Goal: Complete application form: Complete application form

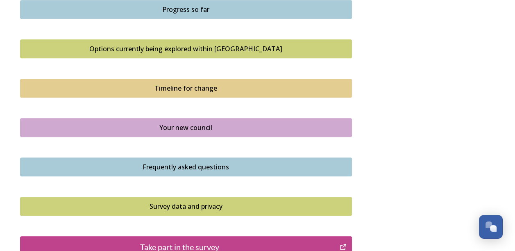
scroll to position [562, 0]
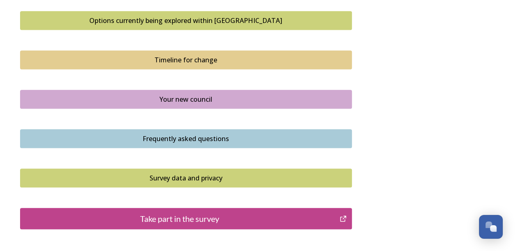
click at [203, 94] on div "Your new council" at bounding box center [186, 99] width 323 height 10
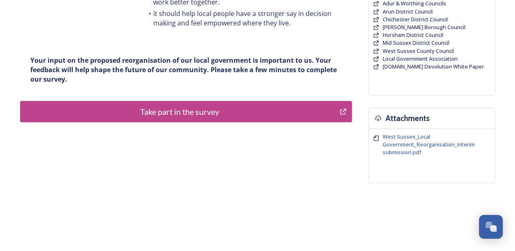
scroll to position [224, 0]
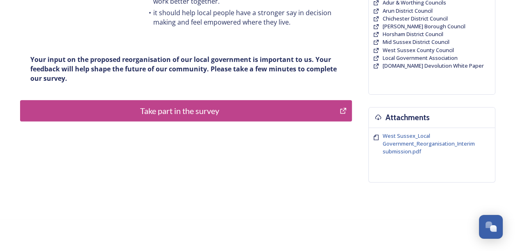
click at [200, 109] on div "Take part in the survey" at bounding box center [180, 110] width 311 height 12
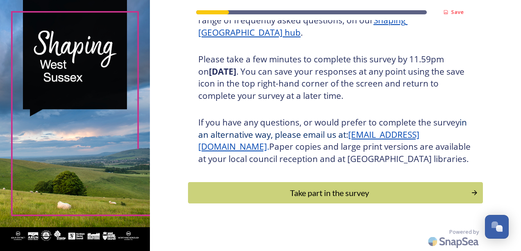
scroll to position [143, 0]
click at [328, 190] on div "Take part in the survey" at bounding box center [329, 192] width 277 height 12
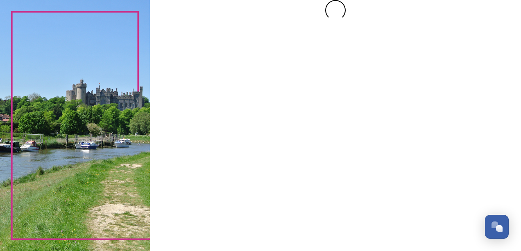
scroll to position [0, 0]
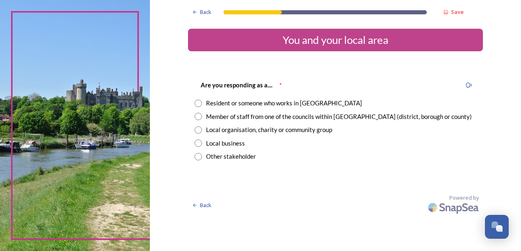
click at [198, 102] on input "radio" at bounding box center [198, 103] width 7 height 7
radio input "true"
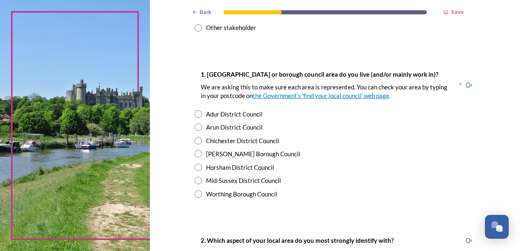
scroll to position [131, 0]
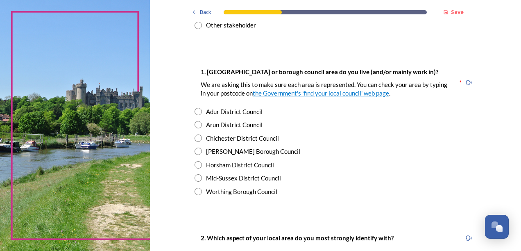
click at [197, 137] on input "radio" at bounding box center [198, 137] width 7 height 7
radio input "true"
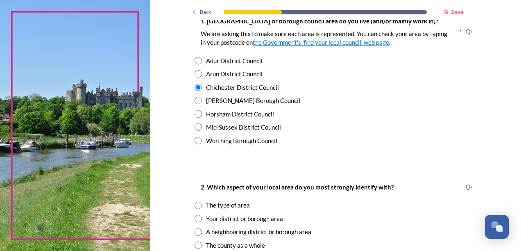
scroll to position [221, 0]
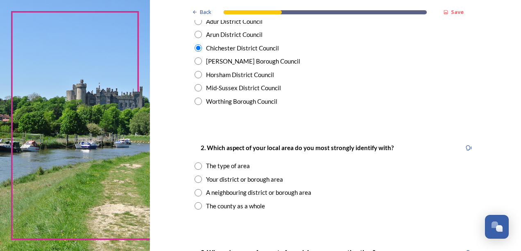
click at [195, 178] on input "radio" at bounding box center [198, 178] width 7 height 7
radio input "true"
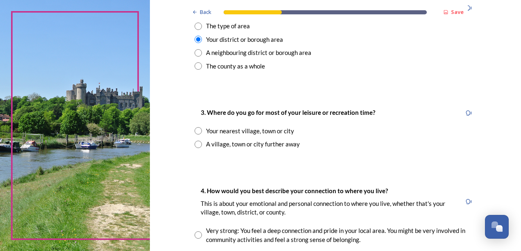
scroll to position [374, 0]
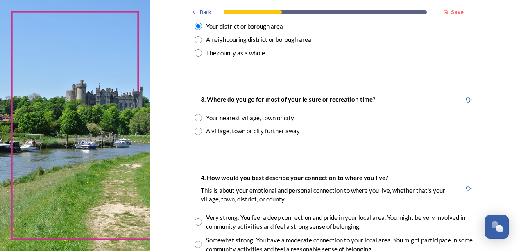
click at [196, 130] on input "radio" at bounding box center [198, 130] width 7 height 7
radio input "true"
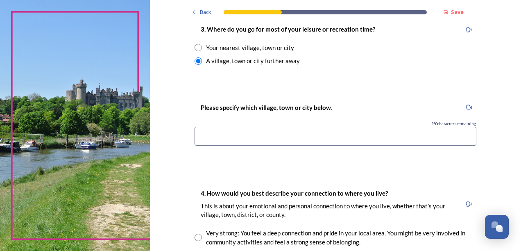
scroll to position [445, 0]
click at [202, 134] on input at bounding box center [336, 135] width 282 height 19
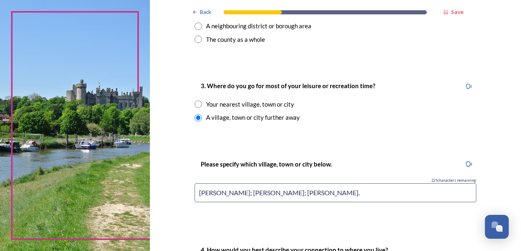
scroll to position [390, 0]
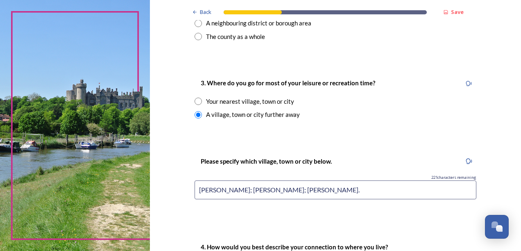
type input "West Dean; Birdham; Stansted."
click at [196, 101] on input "radio" at bounding box center [198, 100] width 7 height 7
radio input "true"
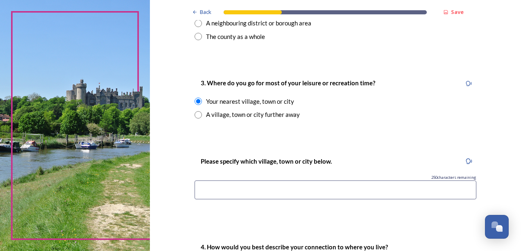
click at [195, 112] on input "radio" at bounding box center [198, 114] width 7 height 7
radio input "true"
click at [204, 192] on input at bounding box center [336, 189] width 282 height 19
click at [301, 194] on input "West Dean" at bounding box center [336, 189] width 282 height 19
type input "West Dean; Birdham; Stansted."
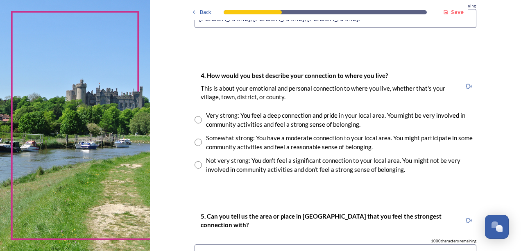
scroll to position [562, 0]
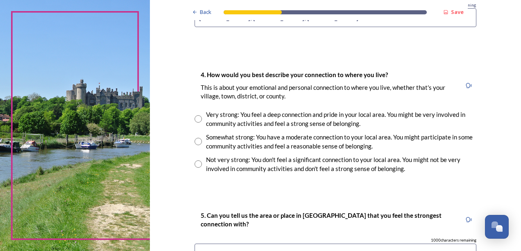
click at [197, 118] on input "radio" at bounding box center [198, 118] width 7 height 7
radio input "true"
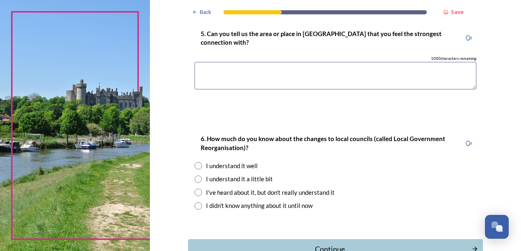
scroll to position [737, 0]
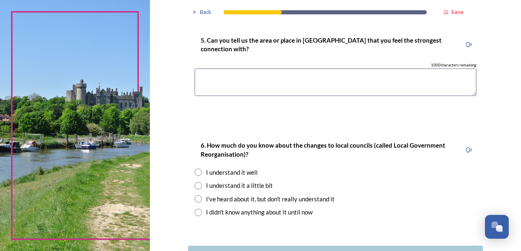
click at [206, 76] on textarea at bounding box center [336, 81] width 282 height 27
type textarea "Chichester"
click at [195, 186] on input "radio" at bounding box center [198, 185] width 7 height 7
radio input "true"
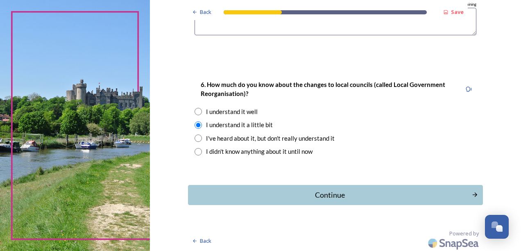
scroll to position [799, 0]
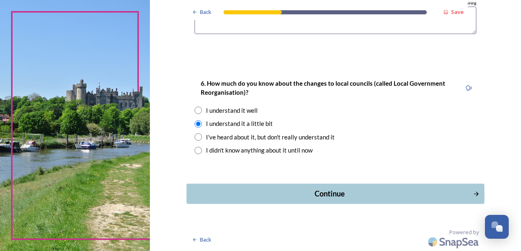
click at [338, 190] on div "Continue" at bounding box center [329, 193] width 277 height 11
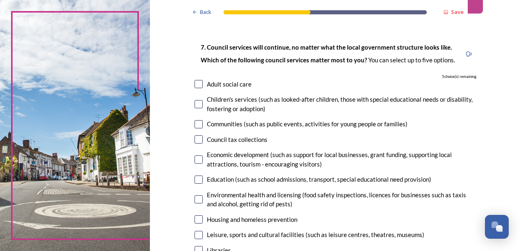
scroll to position [38, 0]
click at [197, 84] on input "checkbox" at bounding box center [199, 83] width 8 height 8
checkbox input "true"
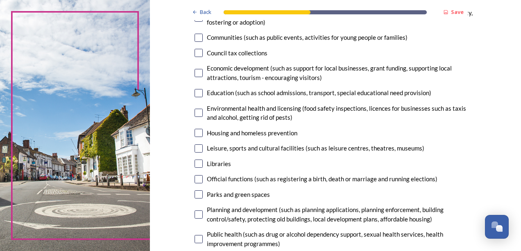
scroll to position [125, 0]
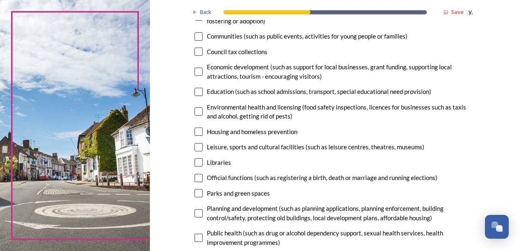
click at [195, 70] on input "checkbox" at bounding box center [199, 72] width 8 height 8
checkbox input "true"
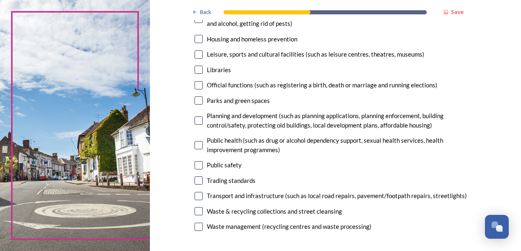
scroll to position [218, 0]
click at [197, 100] on input "checkbox" at bounding box center [199, 100] width 8 height 8
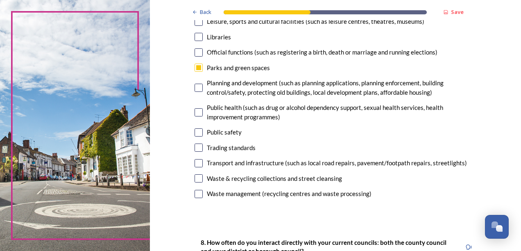
scroll to position [251, 0]
click at [195, 63] on input "checkbox" at bounding box center [199, 67] width 8 height 8
checkbox input "false"
click at [196, 85] on input "checkbox" at bounding box center [199, 87] width 8 height 8
checkbox input "true"
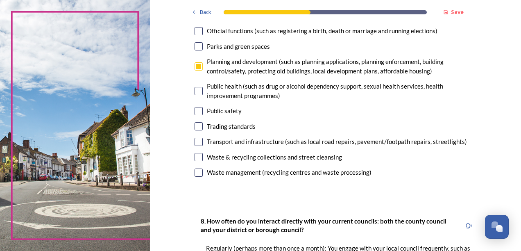
scroll to position [279, 0]
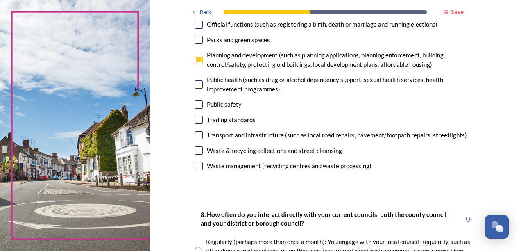
click at [196, 102] on input "checkbox" at bounding box center [199, 104] width 8 height 8
checkbox input "true"
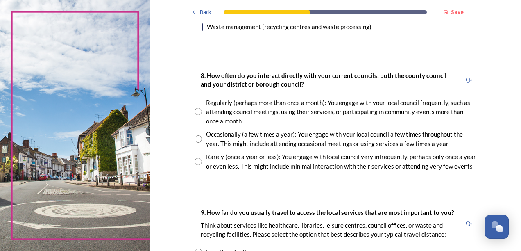
scroll to position [418, 0]
click at [195, 137] on input "radio" at bounding box center [198, 138] width 7 height 7
radio input "true"
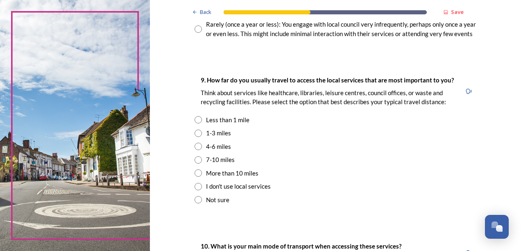
scroll to position [551, 0]
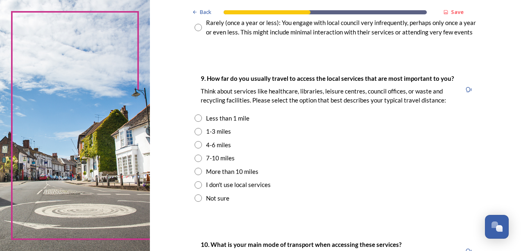
click at [195, 119] on input "radio" at bounding box center [198, 117] width 7 height 7
radio input "true"
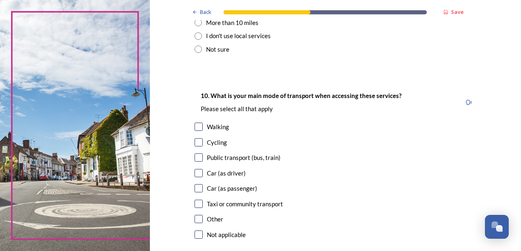
scroll to position [705, 0]
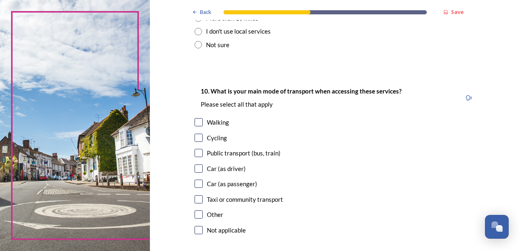
click at [197, 121] on input "checkbox" at bounding box center [199, 122] width 8 height 8
checkbox input "true"
click at [195, 152] on input "checkbox" at bounding box center [199, 153] width 8 height 8
checkbox input "true"
click at [197, 181] on input "checkbox" at bounding box center [199, 183] width 8 height 8
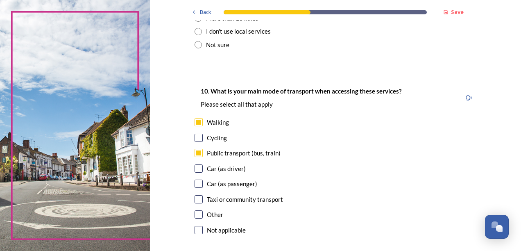
checkbox input "true"
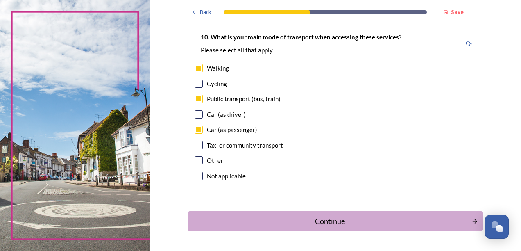
scroll to position [787, 0]
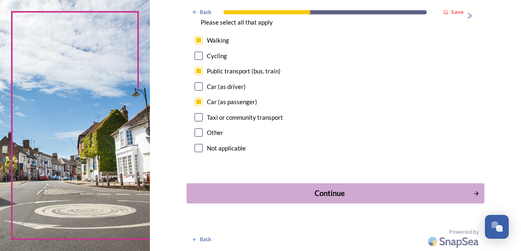
click at [336, 191] on div "Continue" at bounding box center [329, 193] width 277 height 11
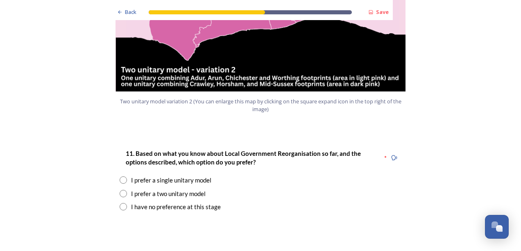
scroll to position [1000, 0]
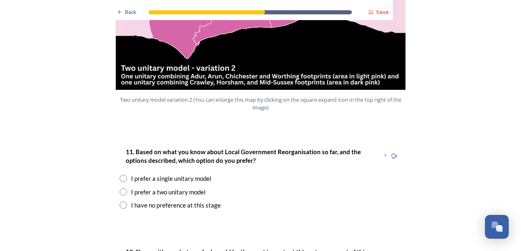
click at [122, 188] on input "radio" at bounding box center [123, 191] width 7 height 7
radio input "true"
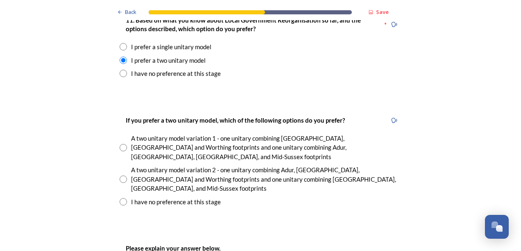
scroll to position [1133, 0]
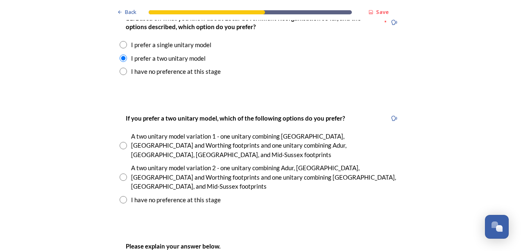
click at [120, 173] on input "radio" at bounding box center [123, 176] width 7 height 7
radio input "true"
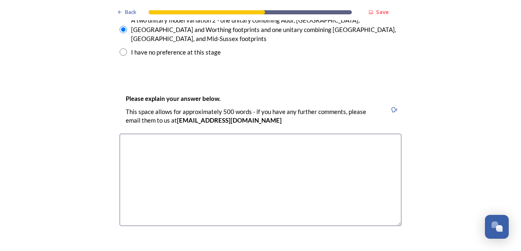
scroll to position [1270, 0]
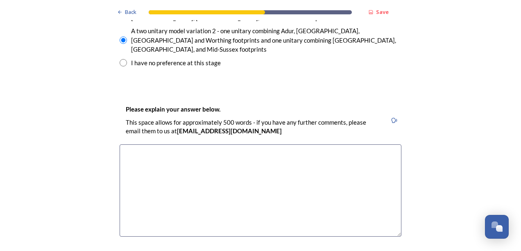
click at [125, 144] on textarea at bounding box center [261, 190] width 282 height 92
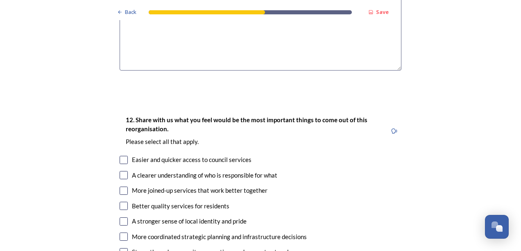
scroll to position [1436, 0]
type textarea "Geographically makes good sense."
click at [121, 155] on input "checkbox" at bounding box center [124, 159] width 8 height 8
checkbox input "true"
click at [120, 170] on input "checkbox" at bounding box center [124, 174] width 8 height 8
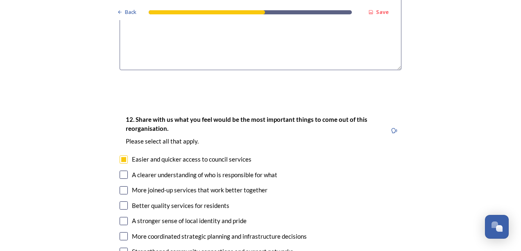
checkbox input "true"
click at [120, 186] on input "checkbox" at bounding box center [124, 190] width 8 height 8
checkbox input "true"
click at [120, 201] on input "checkbox" at bounding box center [124, 205] width 8 height 8
checkbox input "true"
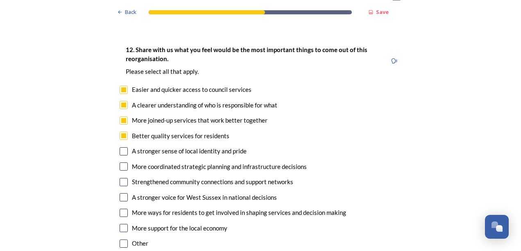
scroll to position [1507, 0]
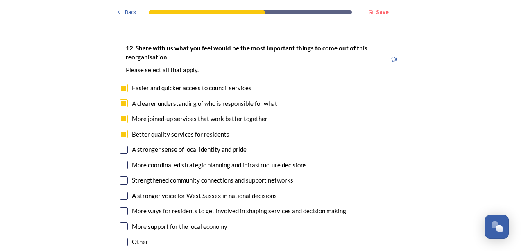
click at [123, 145] on input "checkbox" at bounding box center [124, 149] width 8 height 8
checkbox input "true"
click at [120, 161] on input "checkbox" at bounding box center [124, 165] width 8 height 8
checkbox input "true"
click at [120, 176] on input "checkbox" at bounding box center [124, 180] width 8 height 8
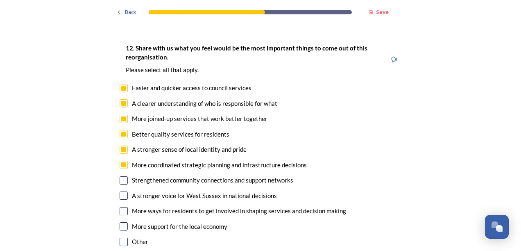
checkbox input "true"
click at [120, 191] on input "checkbox" at bounding box center [124, 195] width 8 height 8
checkbox input "true"
click at [121, 207] on input "checkbox" at bounding box center [124, 211] width 8 height 8
checkbox input "true"
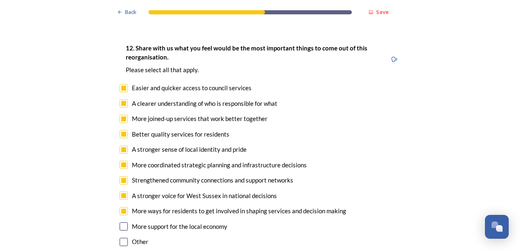
click at [121, 222] on input "checkbox" at bounding box center [124, 226] width 8 height 8
checkbox input "true"
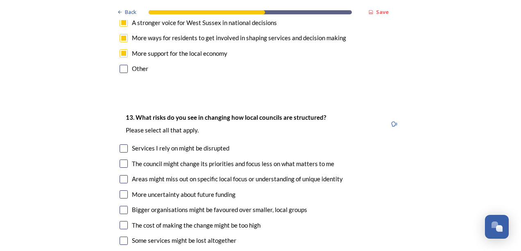
scroll to position [1688, 0]
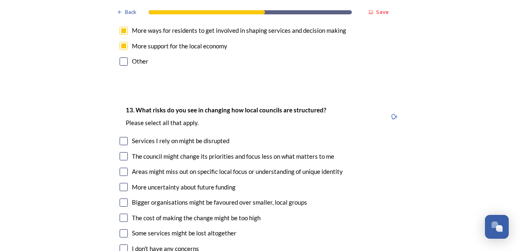
click at [122, 137] on input "checkbox" at bounding box center [124, 141] width 8 height 8
checkbox input "true"
click at [121, 152] on input "checkbox" at bounding box center [124, 156] width 8 height 8
checkbox input "true"
click at [120, 168] on input "checkbox" at bounding box center [124, 172] width 8 height 8
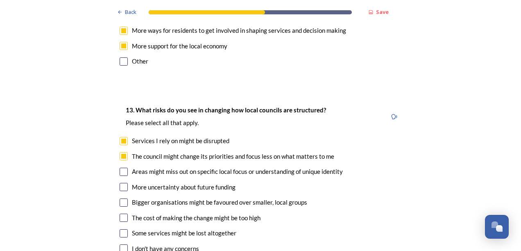
checkbox input "true"
click at [120, 183] on input "checkbox" at bounding box center [124, 187] width 8 height 8
checkbox input "true"
click at [120, 198] on input "checkbox" at bounding box center [124, 202] width 8 height 8
checkbox input "true"
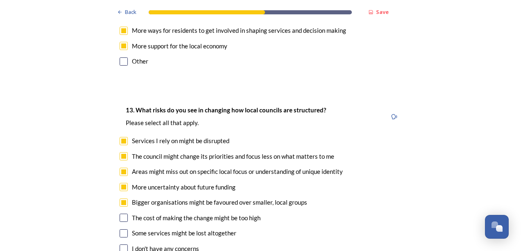
click at [120, 213] on input "checkbox" at bounding box center [124, 217] width 8 height 8
checkbox input "true"
click at [120, 229] on input "checkbox" at bounding box center [124, 233] width 8 height 8
checkbox input "true"
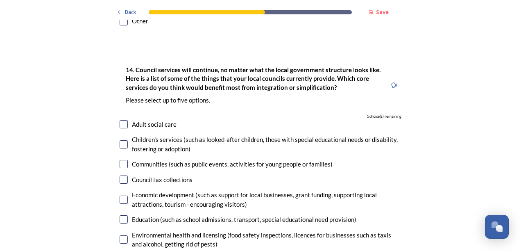
scroll to position [1931, 0]
click at [121, 120] on input "checkbox" at bounding box center [124, 124] width 8 height 8
checkbox input "true"
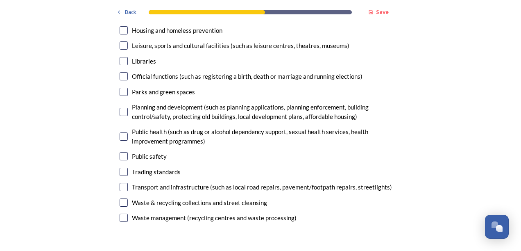
scroll to position [2160, 0]
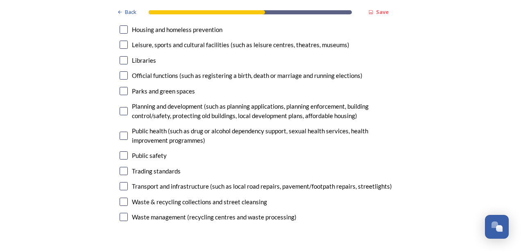
click at [120, 182] on input "checkbox" at bounding box center [124, 186] width 8 height 8
checkbox input "true"
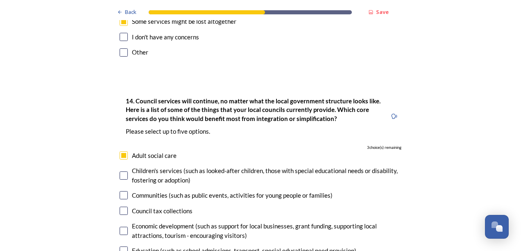
scroll to position [1898, 0]
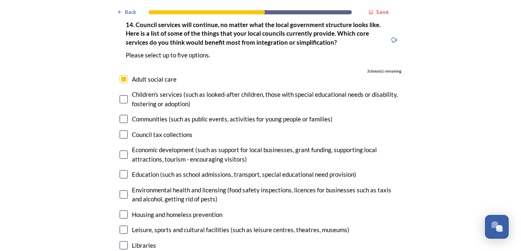
scroll to position [1977, 0]
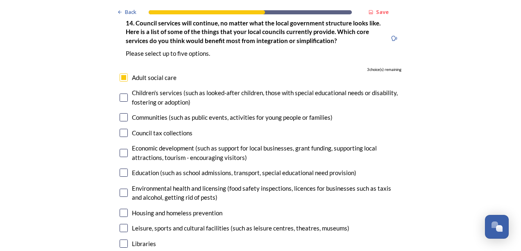
click at [120, 93] on input "checkbox" at bounding box center [124, 97] width 8 height 8
checkbox input "true"
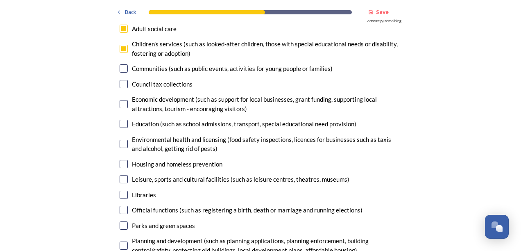
scroll to position [2026, 0]
click at [120, 119] on input "checkbox" at bounding box center [124, 123] width 8 height 8
checkbox input "true"
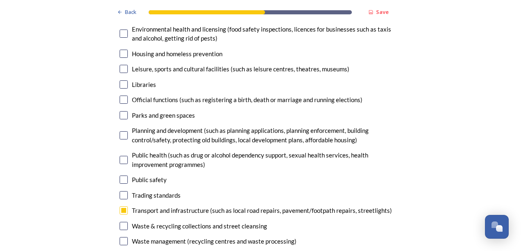
scroll to position [2141, 0]
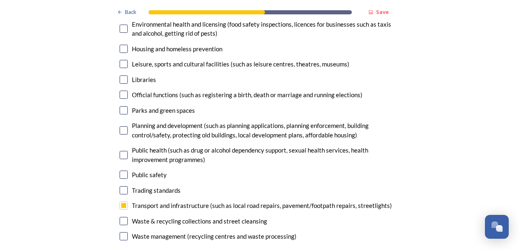
click at [120, 151] on input "checkbox" at bounding box center [124, 155] width 8 height 8
checkbox input "true"
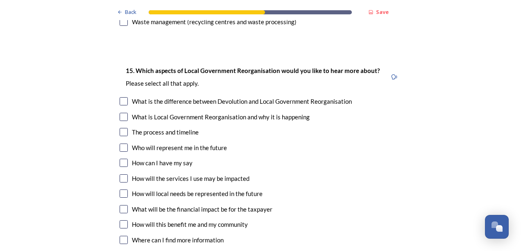
scroll to position [2357, 0]
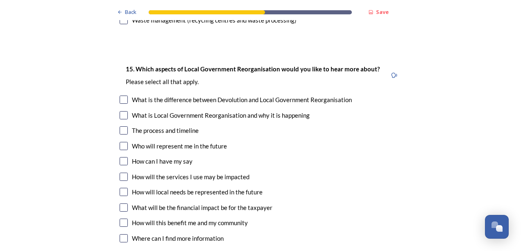
click at [120, 95] on input "checkbox" at bounding box center [124, 99] width 8 height 8
checkbox input "true"
click at [121, 111] on input "checkbox" at bounding box center [124, 115] width 8 height 8
checkbox input "true"
click at [120, 142] on input "checkbox" at bounding box center [124, 146] width 8 height 8
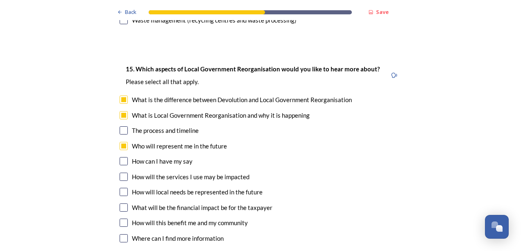
click at [120, 142] on input "checkbox" at bounding box center [124, 146] width 8 height 8
checkbox input "false"
click at [120, 172] on input "checkbox" at bounding box center [124, 176] width 8 height 8
checkbox input "true"
click at [120, 188] on input "checkbox" at bounding box center [124, 192] width 8 height 8
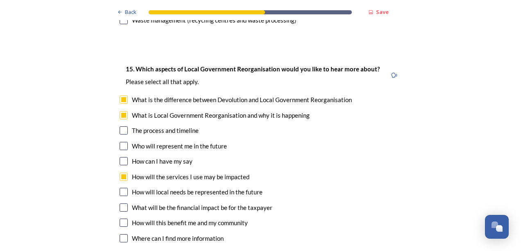
checkbox input "true"
click at [120, 203] on input "checkbox" at bounding box center [124, 207] width 8 height 8
checkbox input "true"
click at [120, 218] on input "checkbox" at bounding box center [124, 222] width 8 height 8
checkbox input "true"
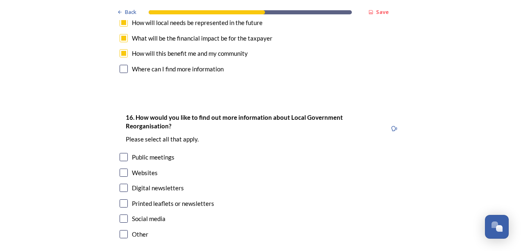
scroll to position [2529, 0]
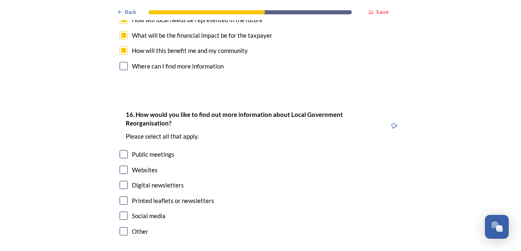
click at [121, 150] on input "checkbox" at bounding box center [124, 154] width 8 height 8
checkbox input "true"
click at [120, 196] on input "checkbox" at bounding box center [124, 200] width 8 height 8
checkbox input "true"
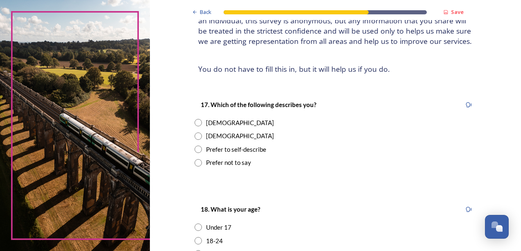
scroll to position [76, 0]
click at [195, 121] on input "radio" at bounding box center [198, 121] width 7 height 7
radio input "true"
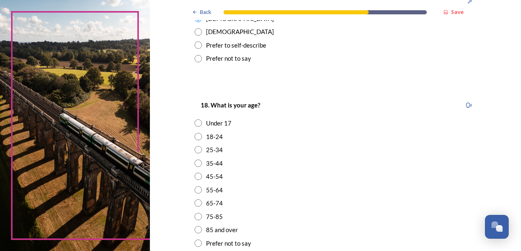
scroll to position [232, 0]
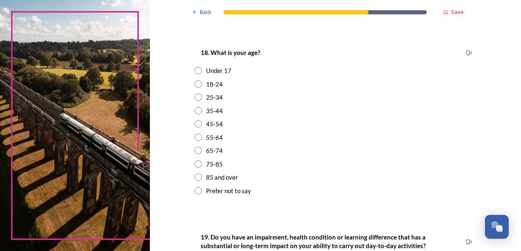
click at [197, 163] on input "radio" at bounding box center [198, 163] width 7 height 7
radio input "true"
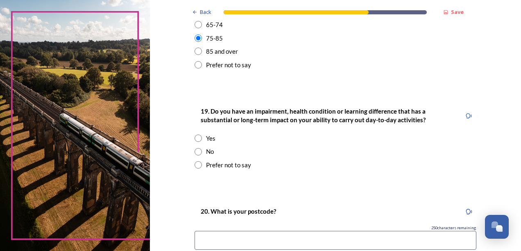
scroll to position [360, 0]
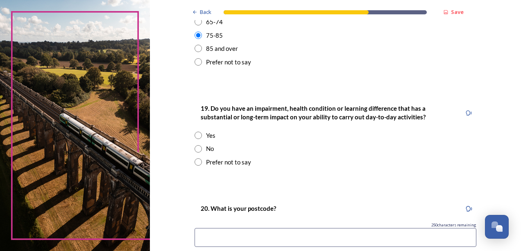
click at [195, 147] on input "radio" at bounding box center [198, 148] width 7 height 7
radio input "true"
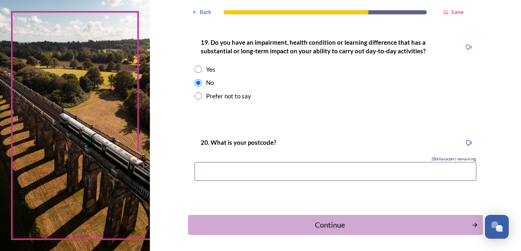
scroll to position [458, 0]
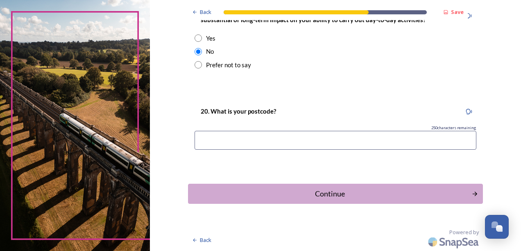
click at [208, 138] on input at bounding box center [336, 140] width 282 height 19
type input "PO19 5EB"
click at [320, 189] on div "Continue" at bounding box center [329, 193] width 277 height 11
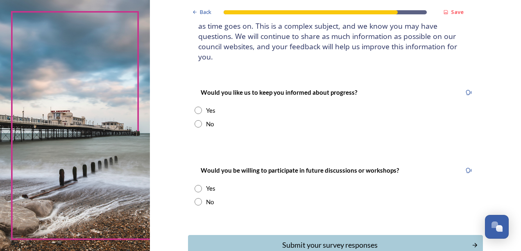
scroll to position [71, 0]
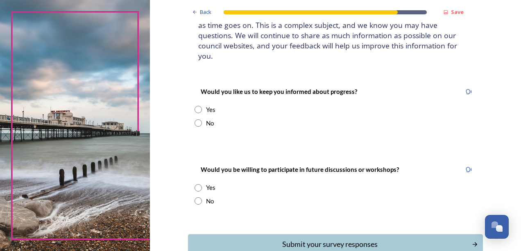
click at [197, 106] on input "radio" at bounding box center [198, 109] width 7 height 7
radio input "true"
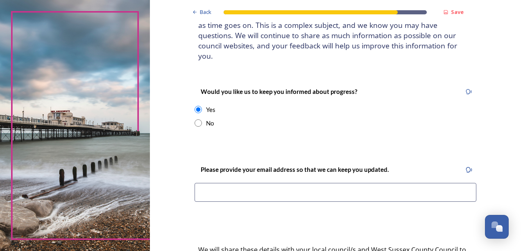
click at [195, 119] on input "radio" at bounding box center [198, 122] width 7 height 7
radio input "true"
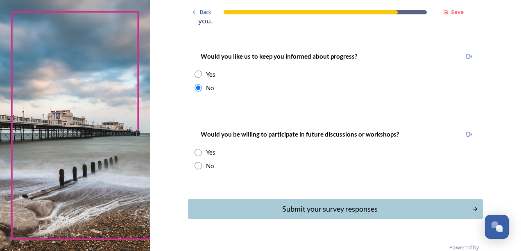
scroll to position [111, 0]
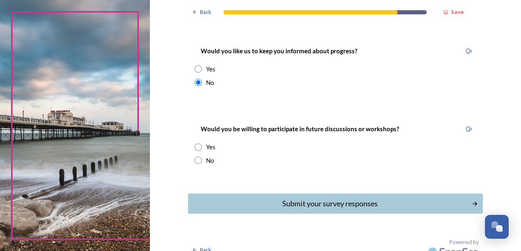
click at [195, 156] on input "radio" at bounding box center [198, 159] width 7 height 7
radio input "true"
click at [307, 198] on div "Submit your survey responses" at bounding box center [329, 203] width 277 height 11
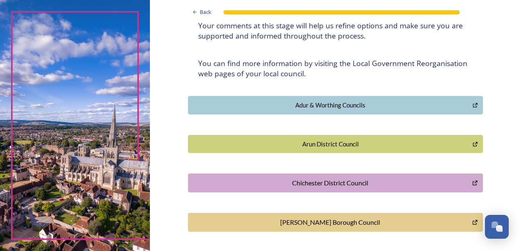
scroll to position [131, 0]
click at [307, 180] on div "Chichester District Council" at bounding box center [331, 182] width 276 height 10
